Goal: Find specific page/section: Find specific page/section

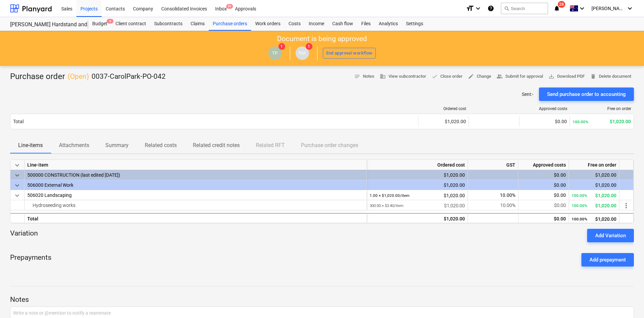
click at [202, 99] on div "Sent : - Send purchase order to accounting" at bounding box center [322, 94] width 624 height 13
click at [93, 6] on div "Projects" at bounding box center [88, 8] width 25 height 17
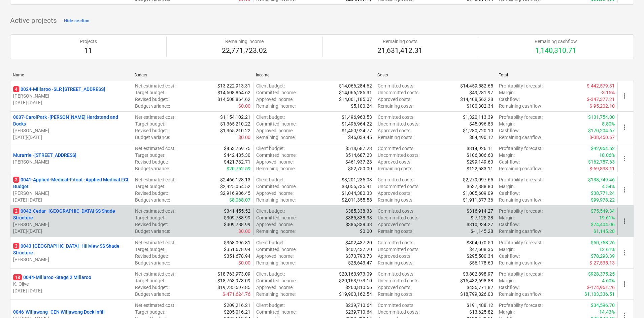
scroll to position [269, 0]
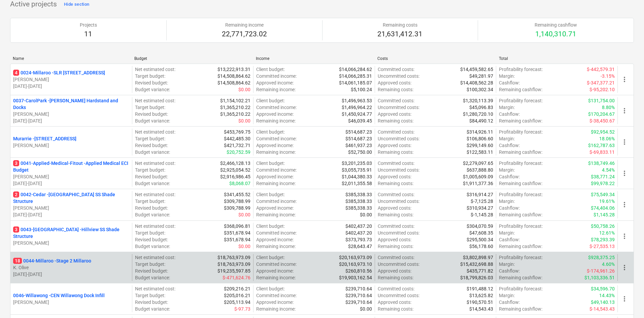
click at [58, 259] on p "18 0044-Millaroo - Stage 2 Millaroo" at bounding box center [52, 261] width 78 height 7
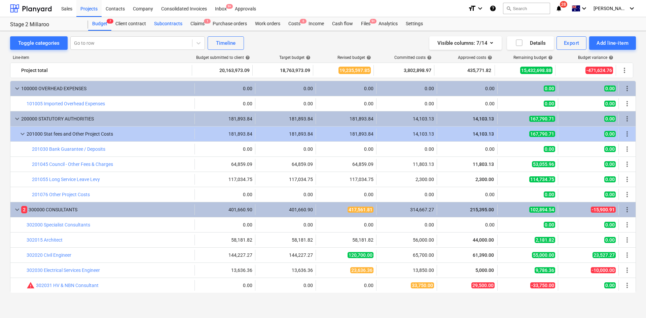
click at [167, 23] on div "Subcontracts" at bounding box center [168, 23] width 36 height 13
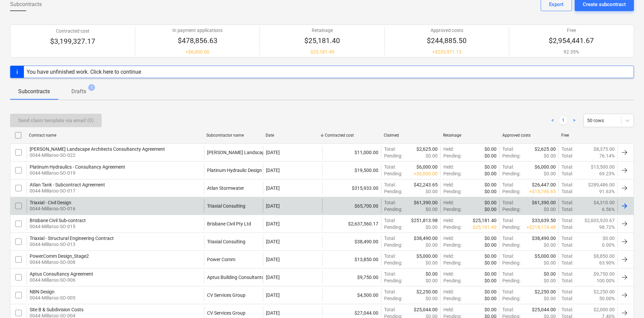
scroll to position [98, 0]
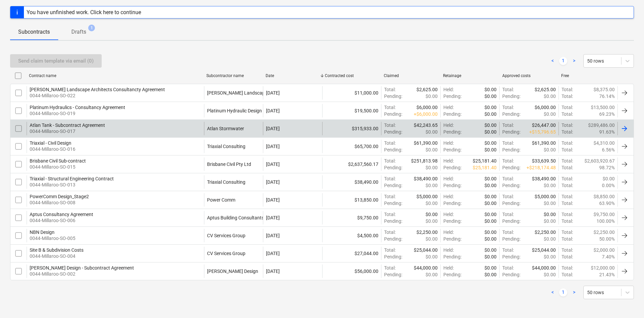
click at [194, 127] on div "Atlan Tank - Subcontract Agreement 0044-Millaroo-SO-017" at bounding box center [115, 128] width 177 height 13
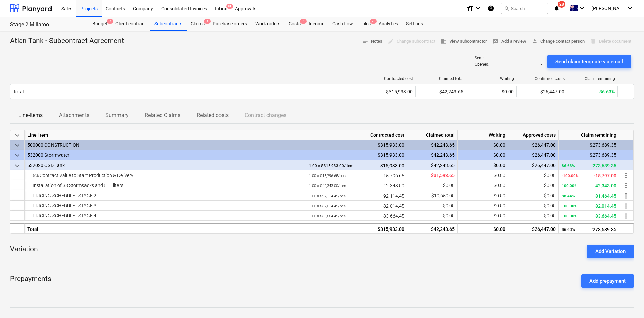
click at [80, 120] on span "Attachments" at bounding box center [74, 115] width 46 height 12
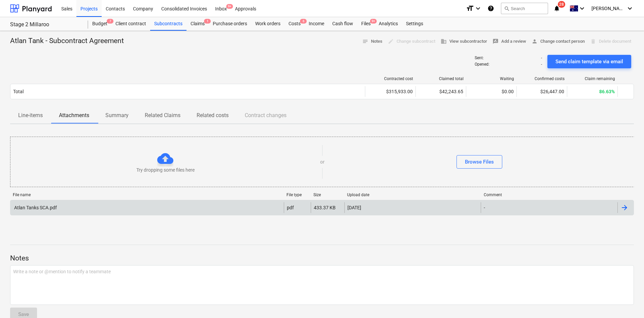
click at [79, 210] on div "Atlan Tanks SCA.pdf" at bounding box center [146, 207] width 273 height 11
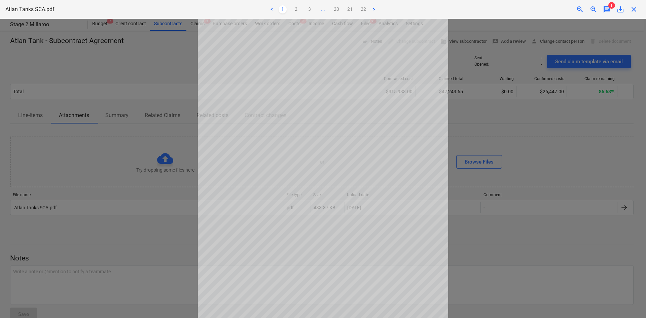
scroll to position [57, 0]
click at [354, 10] on link "21" at bounding box center [350, 9] width 8 height 8
click at [340, 11] on link "20" at bounding box center [337, 9] width 8 height 8
click at [332, 10] on link "19" at bounding box center [330, 9] width 8 height 8
click at [326, 10] on link "18" at bounding box center [323, 9] width 8 height 8
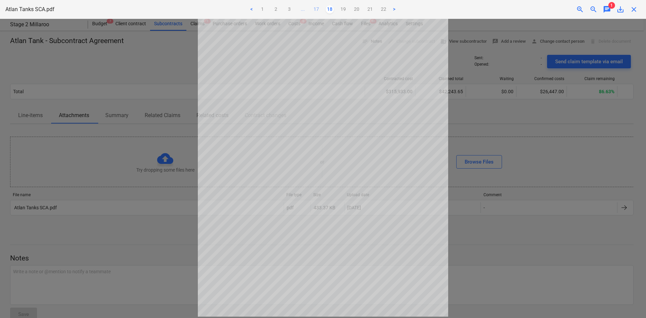
click at [315, 11] on link "17" at bounding box center [316, 9] width 8 height 8
click at [300, 10] on ul "< 1 2 3 ... 16 17 18 ... 20 21 22 >" at bounding box center [323, 9] width 212 height 8
click at [310, 7] on link "16" at bounding box center [310, 9] width 8 height 8
click at [310, 9] on link "15" at bounding box center [310, 9] width 8 height 8
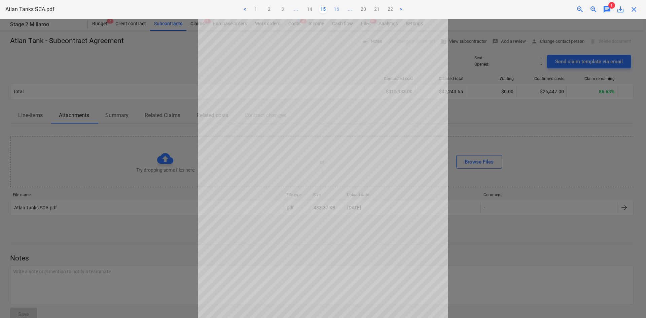
click at [336, 8] on link "16" at bounding box center [337, 9] width 8 height 8
click at [348, 9] on span "..." at bounding box center [350, 9] width 8 height 8
click at [341, 8] on link "19" at bounding box center [343, 9] width 8 height 8
click at [349, 9] on link "20" at bounding box center [350, 9] width 8 height 8
click at [355, 9] on link "21" at bounding box center [357, 9] width 8 height 8
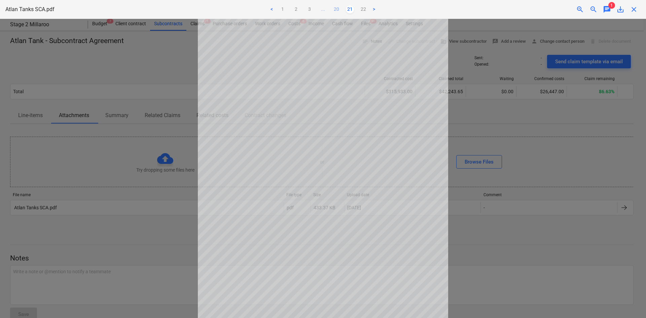
click at [339, 9] on link "20" at bounding box center [337, 9] width 8 height 8
click at [333, 10] on link "19" at bounding box center [330, 9] width 8 height 8
click at [325, 11] on link "18" at bounding box center [323, 9] width 8 height 8
click at [323, 11] on ul "< 1 2 3 ... 17 18 19 20 21 22 >" at bounding box center [323, 9] width 212 height 8
click at [312, 9] on link "17" at bounding box center [316, 9] width 8 height 8
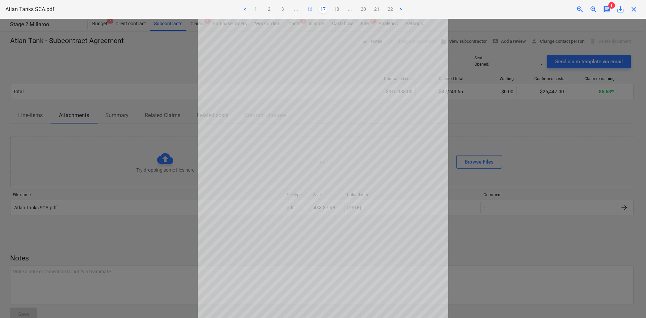
click at [309, 9] on link "16" at bounding box center [310, 9] width 8 height 8
click at [306, 10] on link "15" at bounding box center [310, 9] width 8 height 8
click at [311, 9] on link "14" at bounding box center [310, 9] width 8 height 8
click at [312, 7] on link "13" at bounding box center [310, 9] width 8 height 8
click at [634, 7] on span "close" at bounding box center [634, 9] width 8 height 8
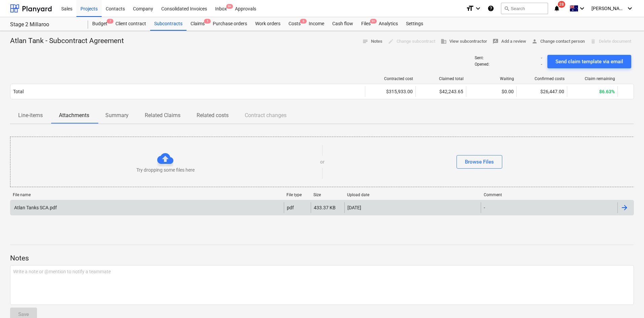
click at [127, 205] on div "Atlan Tanks SCA.pdf" at bounding box center [146, 207] width 273 height 11
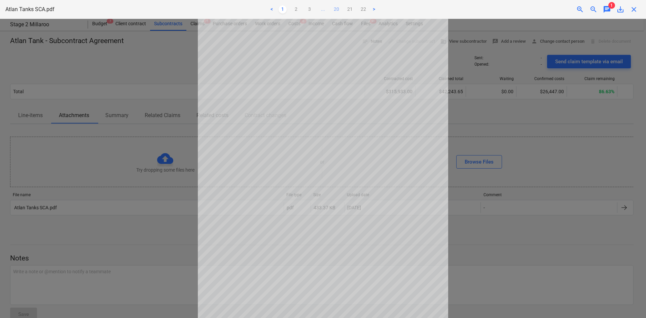
click at [335, 9] on link "20" at bounding box center [337, 9] width 8 height 8
click at [604, 6] on span "chat" at bounding box center [607, 9] width 8 height 8
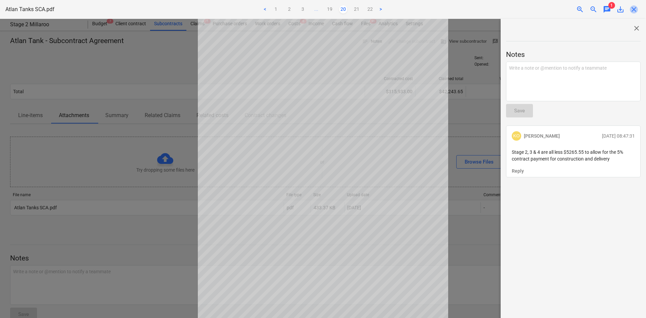
click at [634, 10] on span "close" at bounding box center [634, 9] width 8 height 8
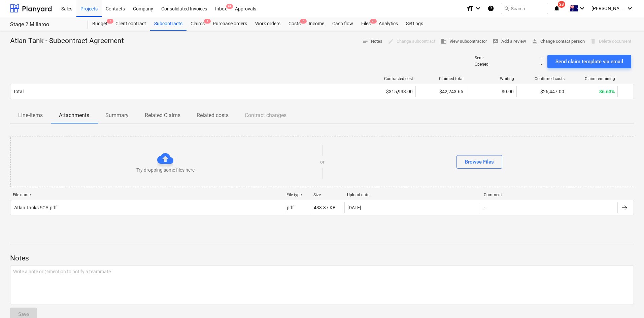
click at [118, 113] on p "Summary" at bounding box center [116, 115] width 23 height 8
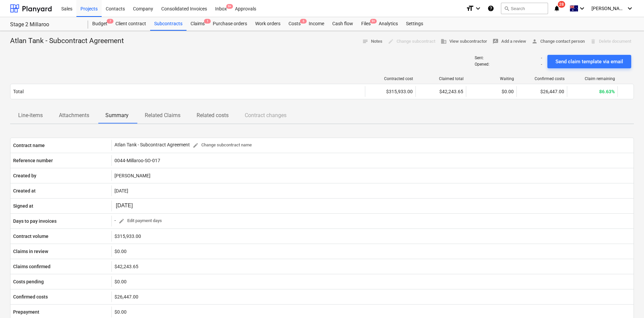
click at [171, 118] on p "Related Claims" at bounding box center [163, 115] width 36 height 8
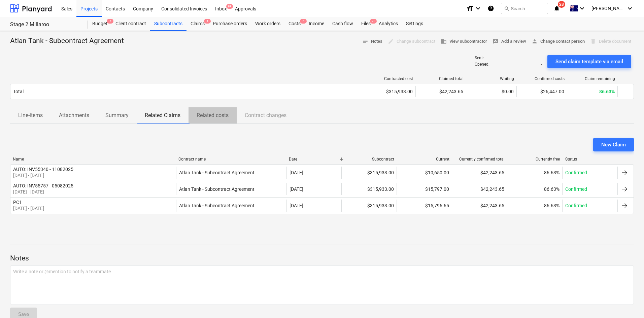
click at [212, 118] on p "Related costs" at bounding box center [213, 115] width 32 height 8
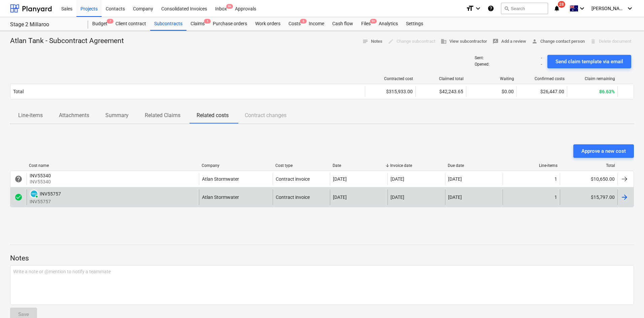
click at [127, 202] on div "PAID INV55757 INV55757" at bounding box center [113, 197] width 172 height 15
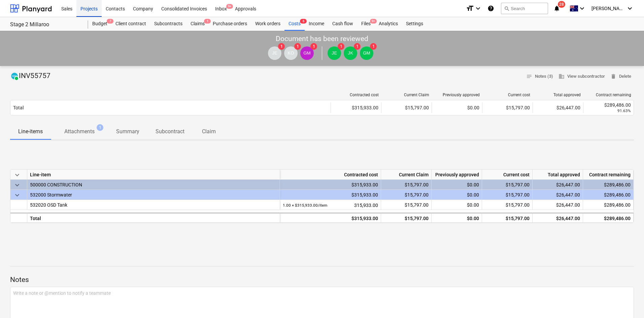
click at [94, 9] on div "Projects" at bounding box center [88, 8] width 25 height 17
